Goal: Navigation & Orientation: Find specific page/section

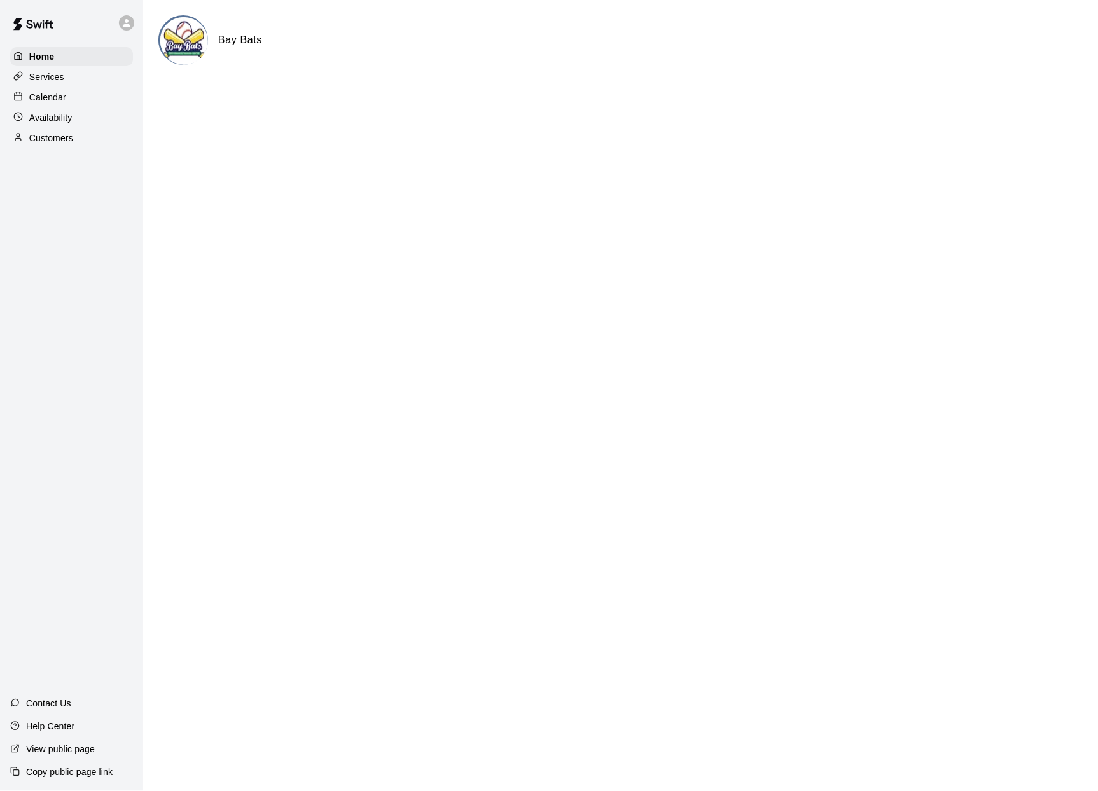
click at [56, 140] on p "Customers" at bounding box center [51, 138] width 44 height 13
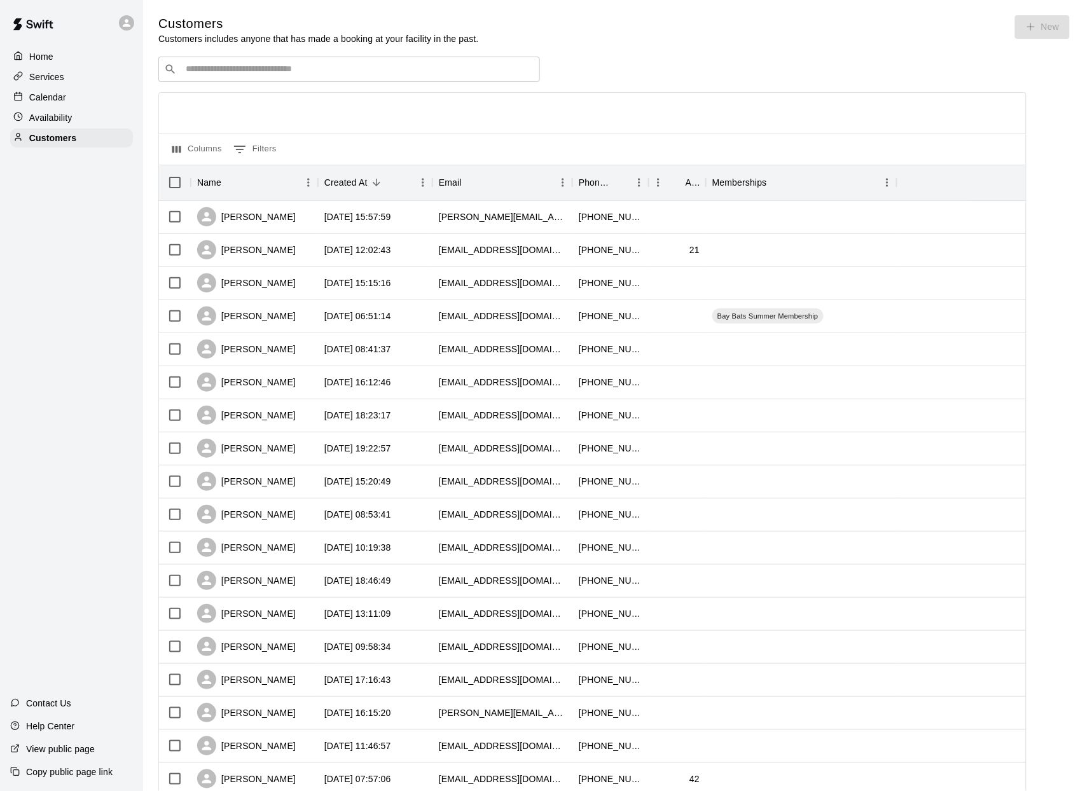
click at [228, 74] on input "Search customers by name or email" at bounding box center [358, 69] width 352 height 13
type input "******"
click at [708, 74] on div "​ ****** ​" at bounding box center [592, 69] width 868 height 25
click at [46, 56] on p "Home" at bounding box center [41, 56] width 24 height 13
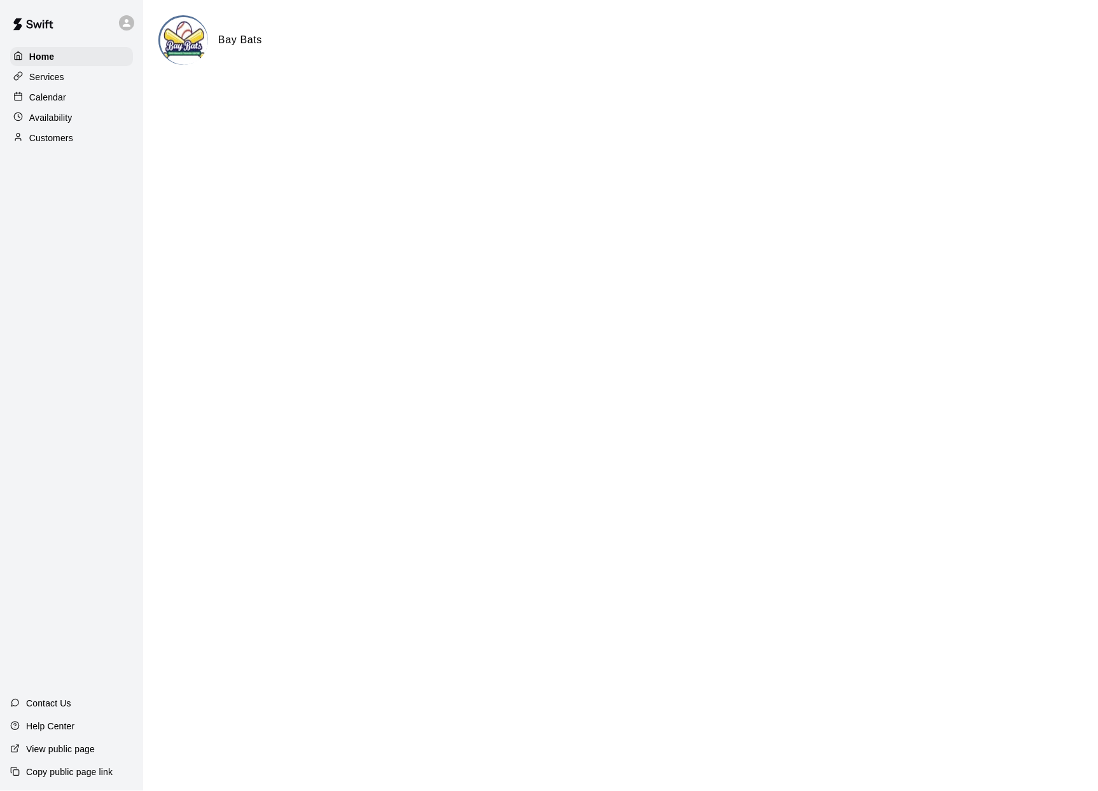
click at [52, 99] on p "Calendar" at bounding box center [47, 97] width 37 height 13
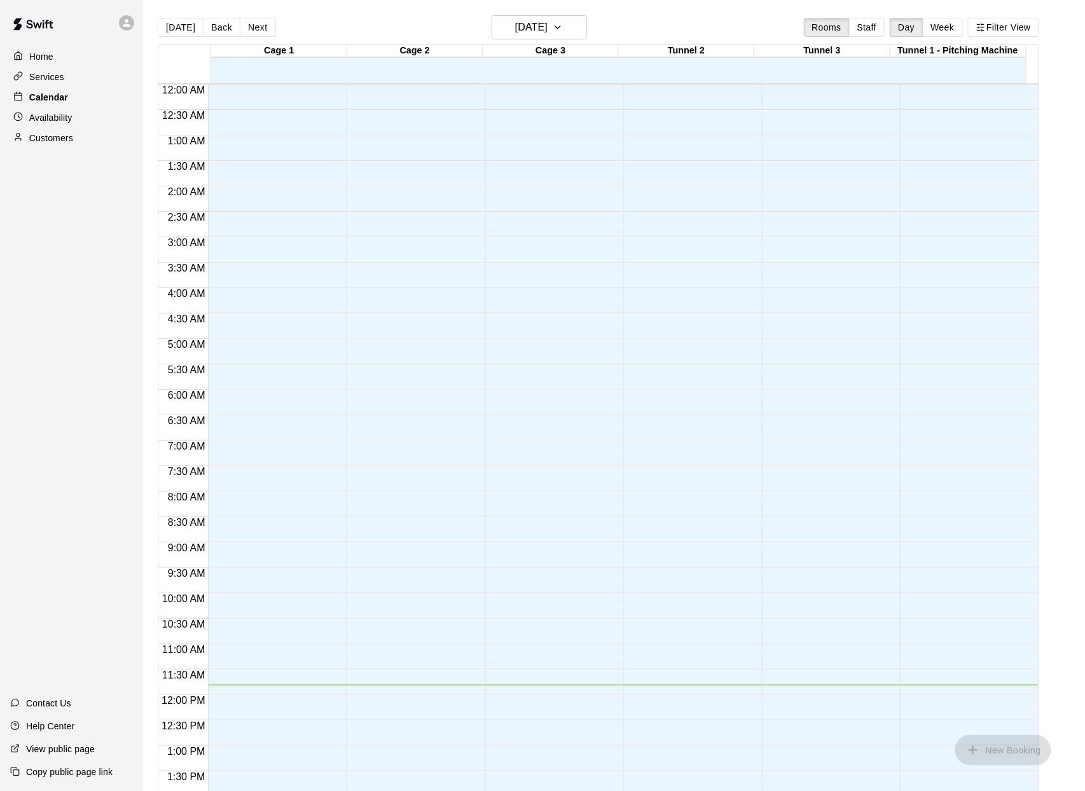
scroll to position [462, 0]
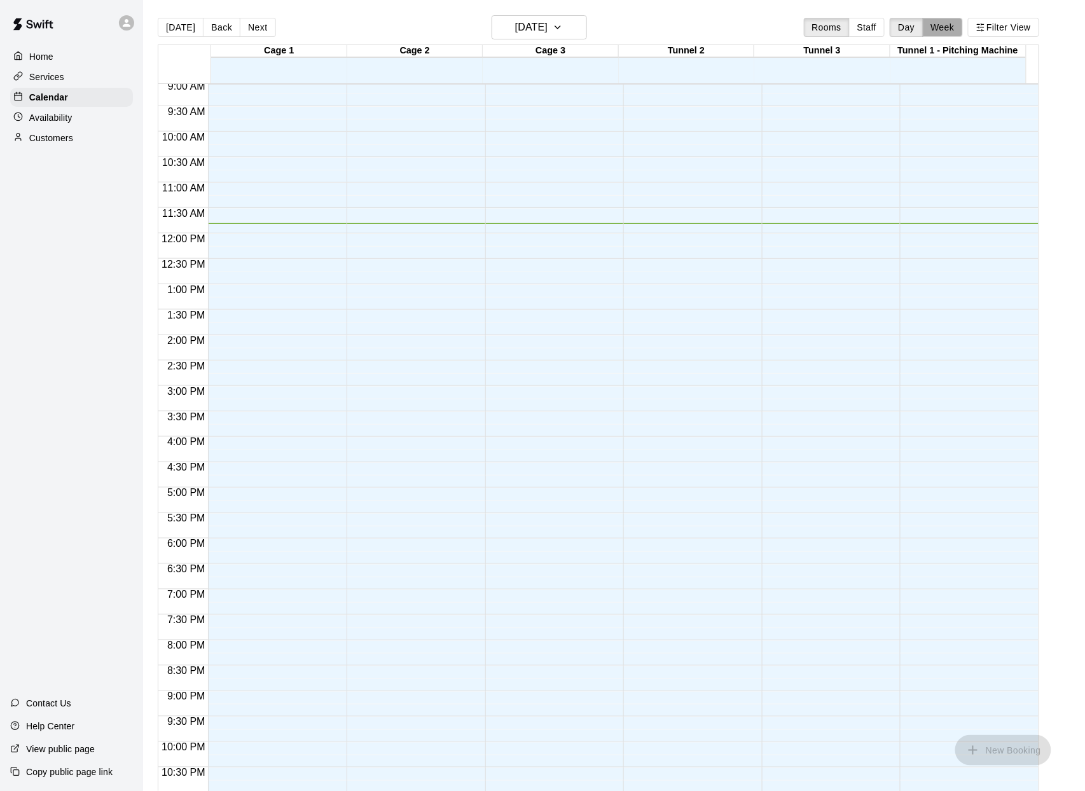
click at [942, 29] on button "Week" at bounding box center [943, 27] width 40 height 19
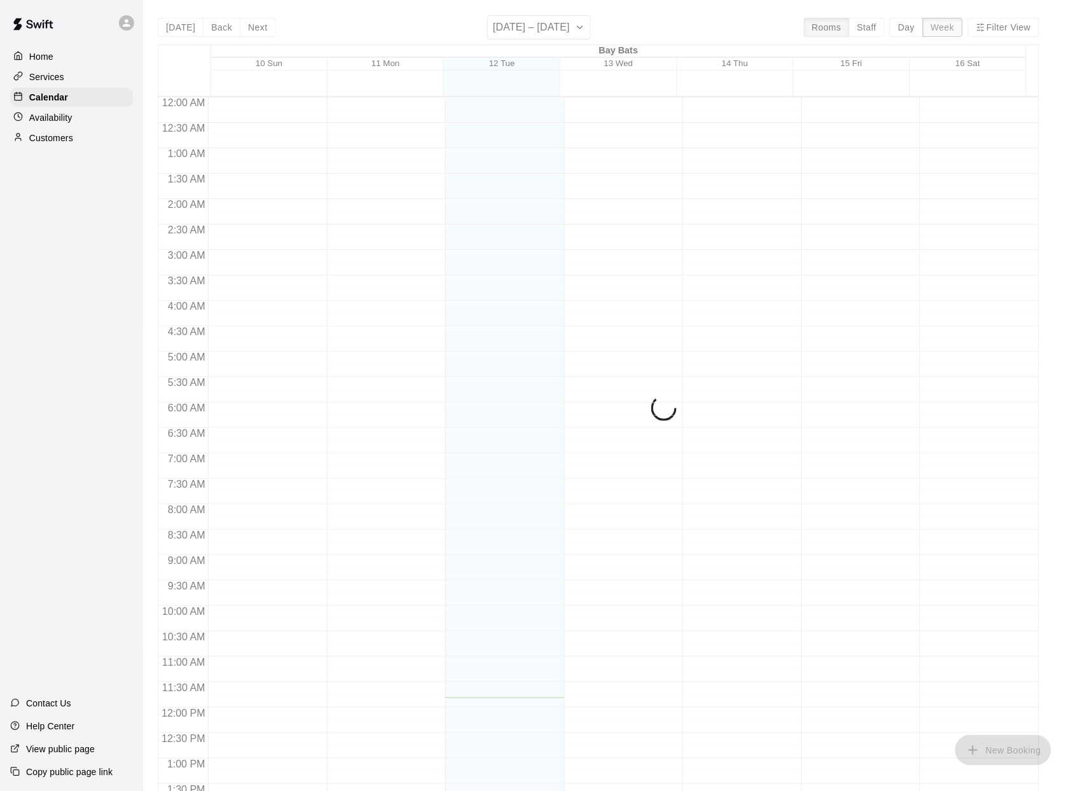
scroll to position [515, 0]
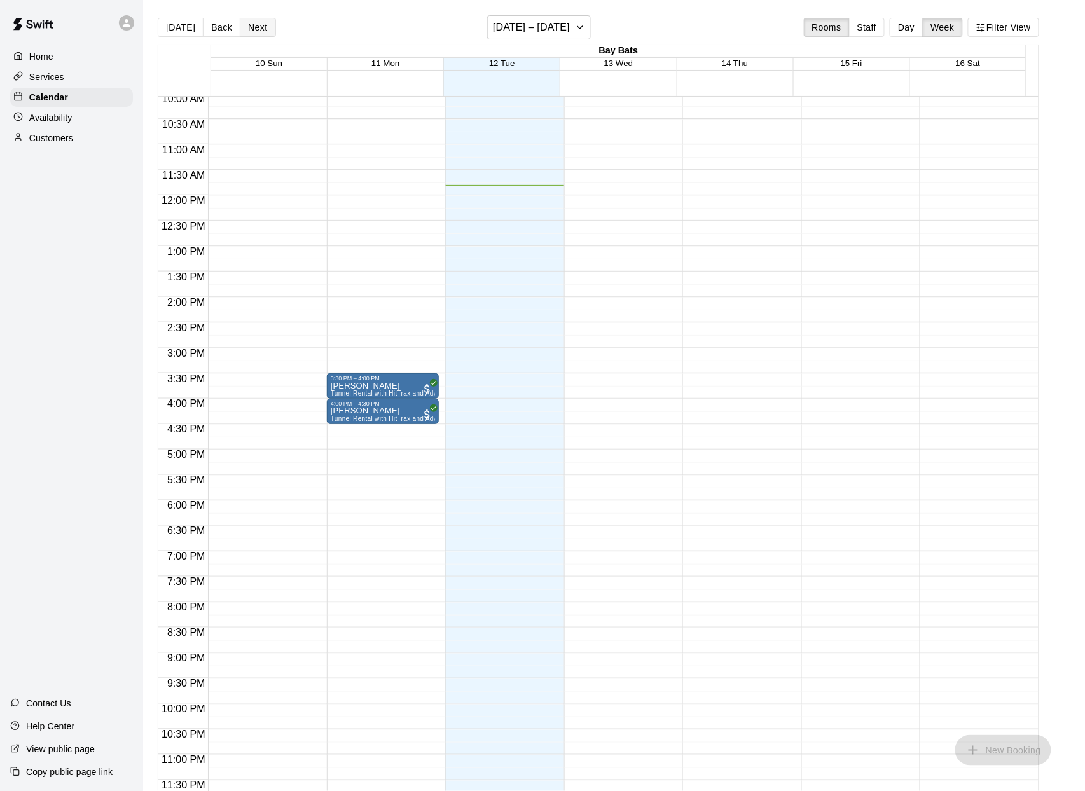
click at [258, 26] on button "Next" at bounding box center [258, 27] width 36 height 19
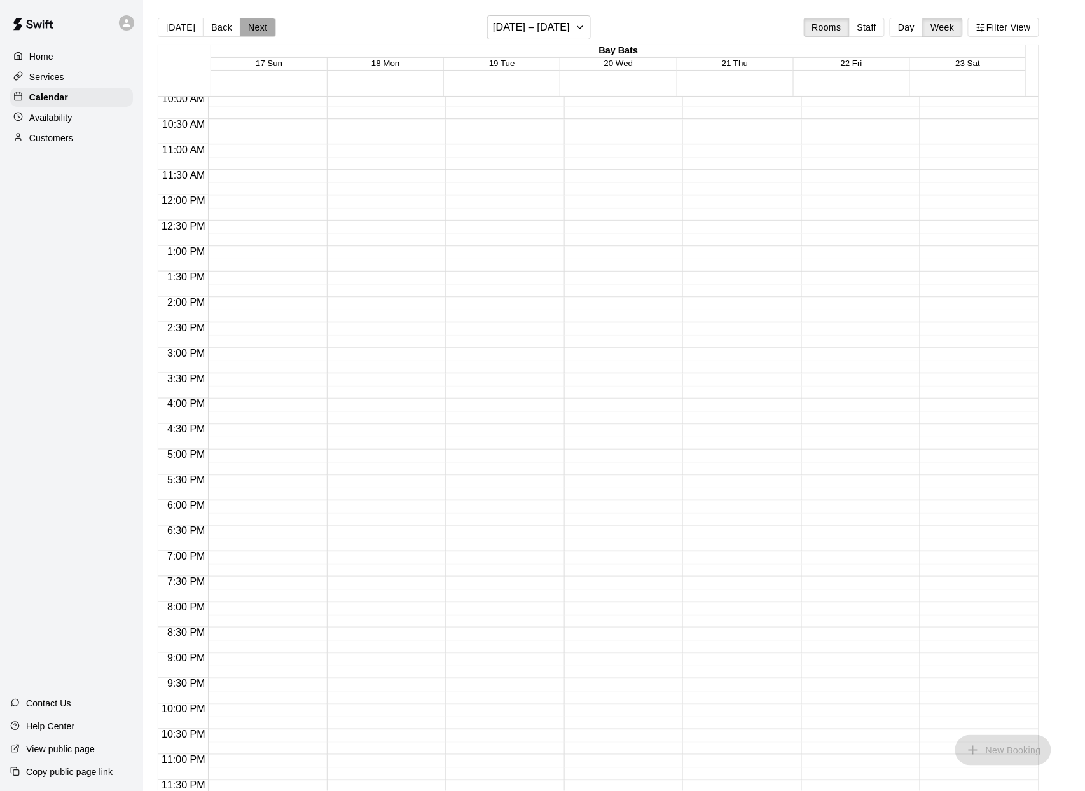
click at [258, 26] on button "Next" at bounding box center [258, 27] width 36 height 19
